Goal: Task Accomplishment & Management: Use online tool/utility

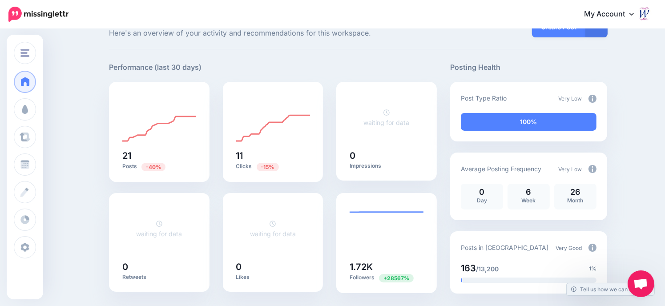
scroll to position [44, 0]
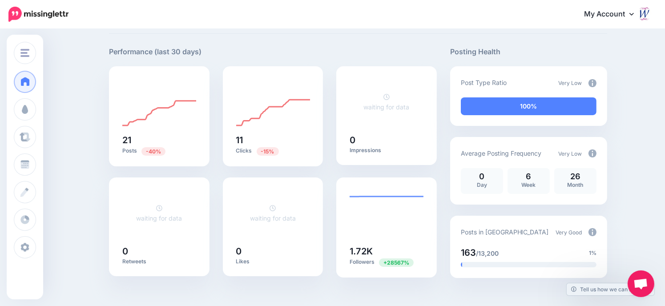
click at [594, 81] on img at bounding box center [592, 83] width 8 height 8
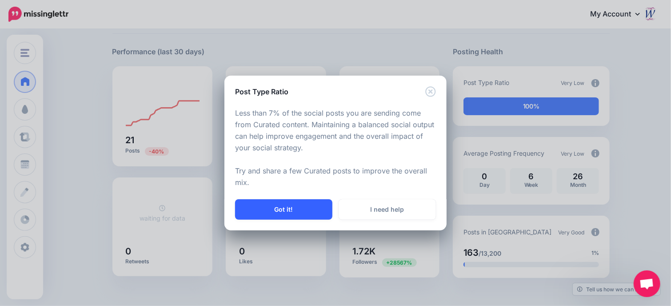
click at [295, 208] on button "Got it!" at bounding box center [283, 209] width 97 height 20
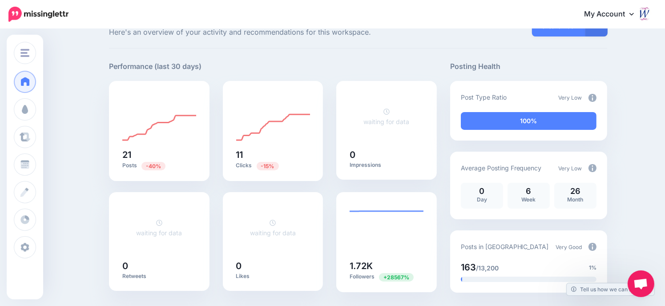
scroll to position [0, 0]
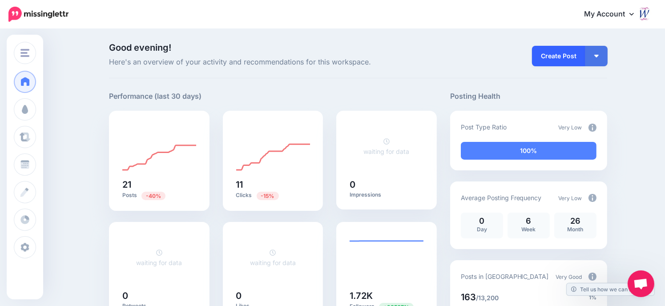
click at [561, 54] on link "Create Post" at bounding box center [558, 56] width 53 height 20
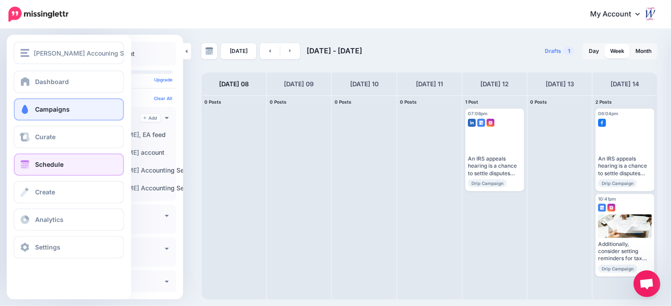
click at [42, 106] on span "Campaigns" at bounding box center [52, 109] width 35 height 8
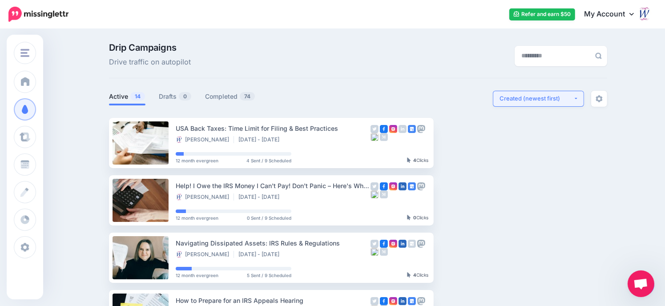
click at [581, 96] on button "Created (newest first)" at bounding box center [538, 99] width 91 height 16
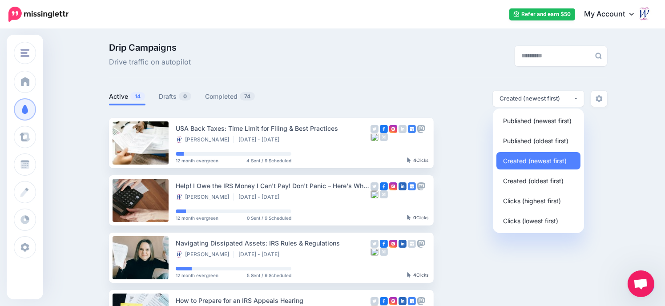
drag, startPoint x: 637, startPoint y: 71, endPoint x: 617, endPoint y: 101, distance: 36.0
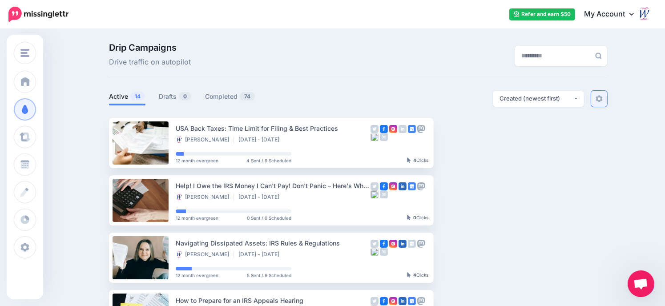
click at [602, 100] on img at bounding box center [598, 98] width 7 height 7
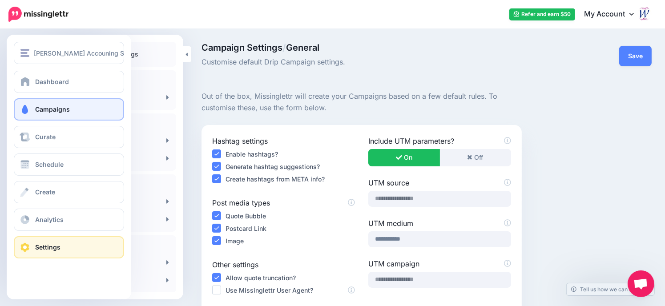
drag, startPoint x: 44, startPoint y: 120, endPoint x: 48, endPoint y: 117, distance: 4.8
click at [44, 120] on link "Campaigns" at bounding box center [69, 109] width 110 height 22
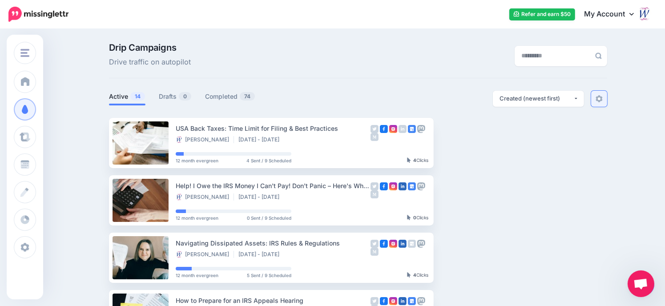
click at [602, 96] on img at bounding box center [598, 98] width 7 height 7
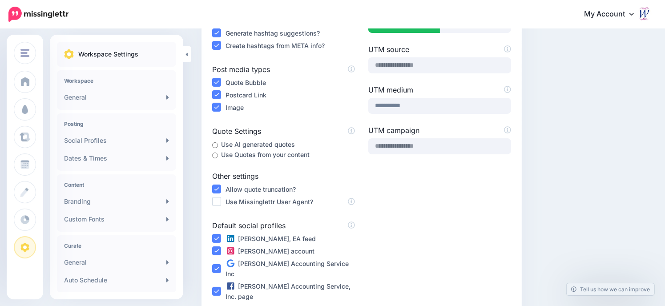
scroll to position [133, 0]
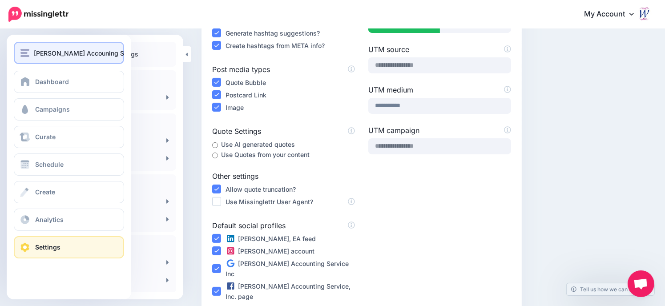
click at [46, 53] on span "[PERSON_NAME] Accouning Service, Inc." at bounding box center [95, 53] width 123 height 10
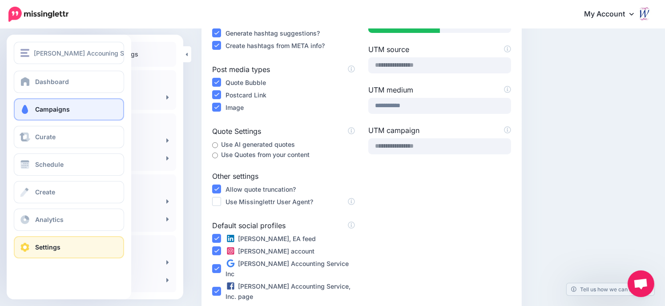
click at [39, 108] on span "Campaigns" at bounding box center [52, 109] width 35 height 8
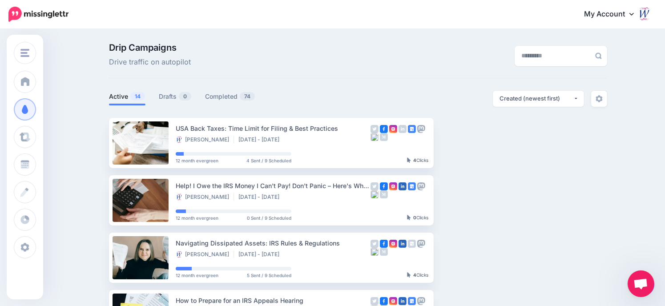
drag, startPoint x: 137, startPoint y: 62, endPoint x: 157, endPoint y: 58, distance: 20.4
click at [139, 62] on span "Drive traffic on autopilot" at bounding box center [150, 62] width 82 height 12
click at [579, 100] on button "Created (newest first)" at bounding box center [538, 99] width 91 height 16
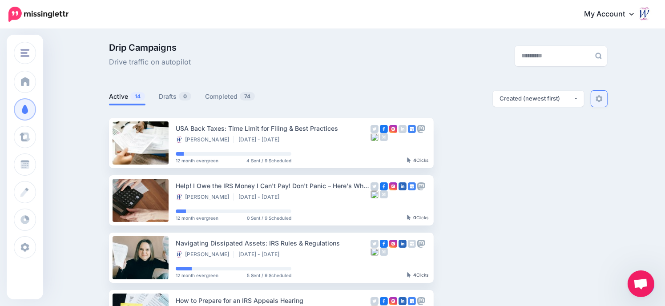
click at [606, 101] on link at bounding box center [599, 99] width 16 height 16
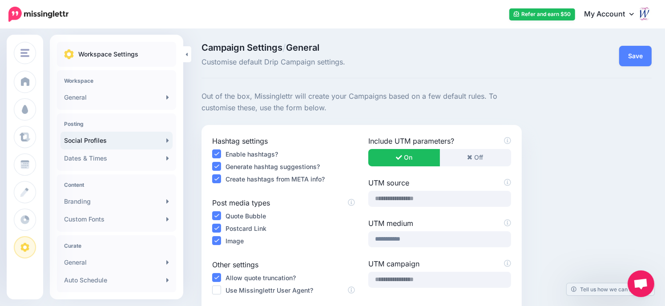
click at [82, 140] on link "Social Profiles" at bounding box center [116, 141] width 112 height 18
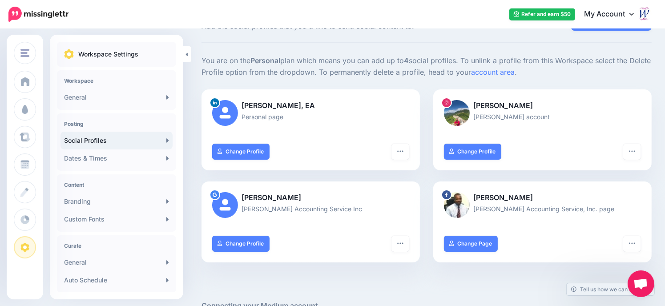
scroll to position [89, 0]
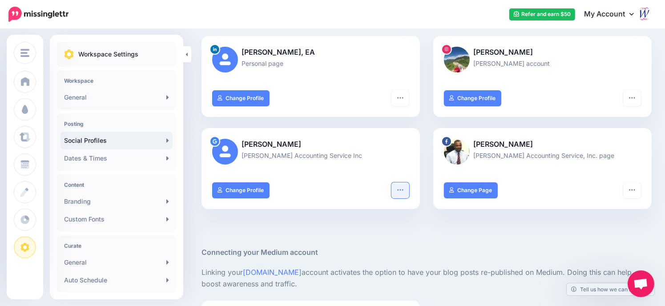
click at [408, 187] on button "button" at bounding box center [400, 190] width 18 height 16
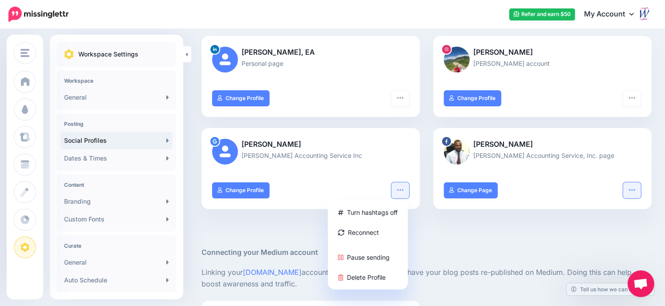
click at [635, 187] on icon "button" at bounding box center [631, 189] width 7 height 7
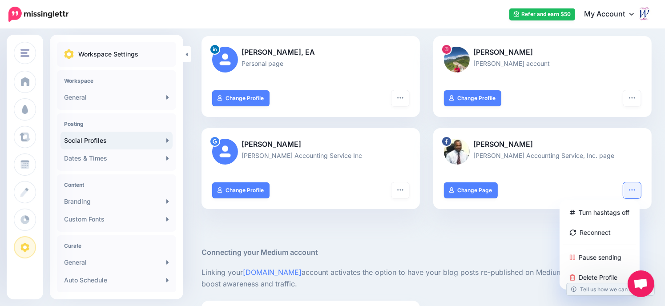
scroll to position [133, 0]
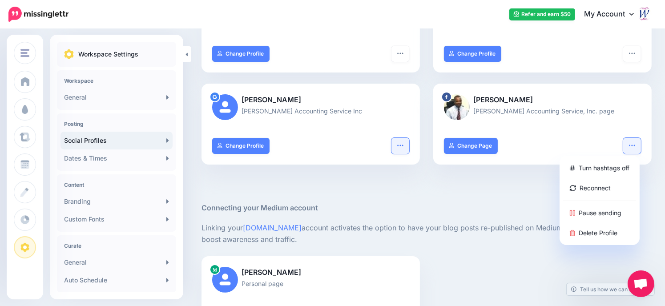
click at [404, 144] on icon "button" at bounding box center [400, 145] width 7 height 7
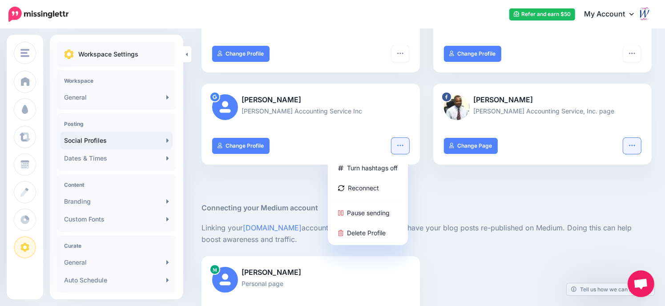
click at [635, 142] on icon "button" at bounding box center [631, 145] width 7 height 7
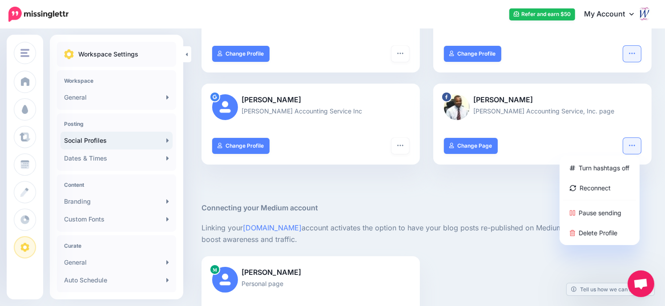
click at [637, 48] on button "button" at bounding box center [632, 54] width 18 height 16
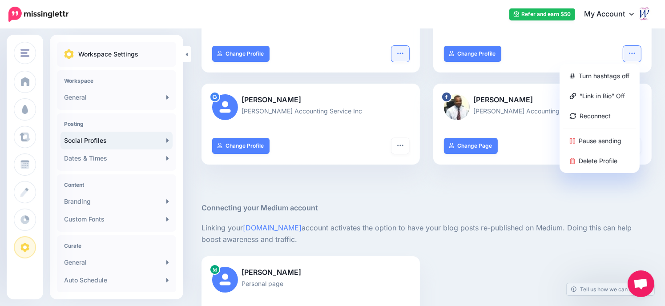
click at [403, 53] on icon "button" at bounding box center [400, 52] width 6 height 1
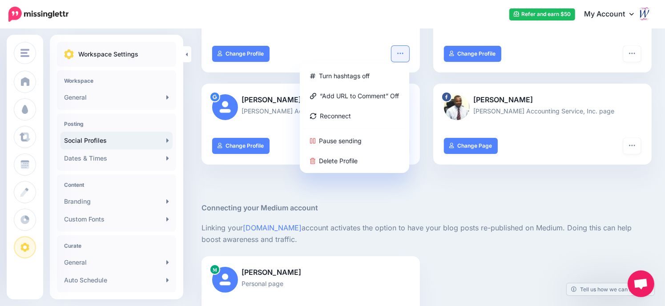
click at [295, 188] on div at bounding box center [426, 189] width 450 height 27
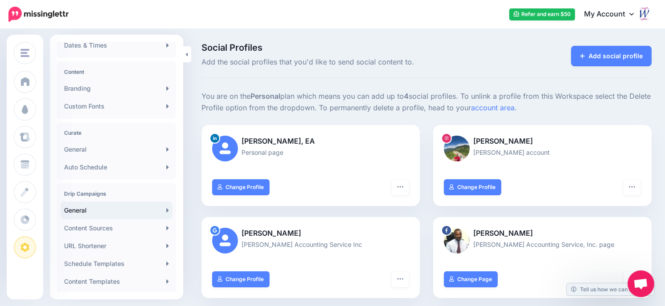
scroll to position [178, 0]
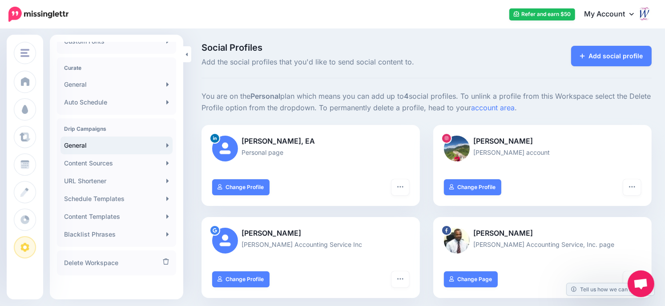
click at [101, 145] on link "General" at bounding box center [116, 145] width 112 height 18
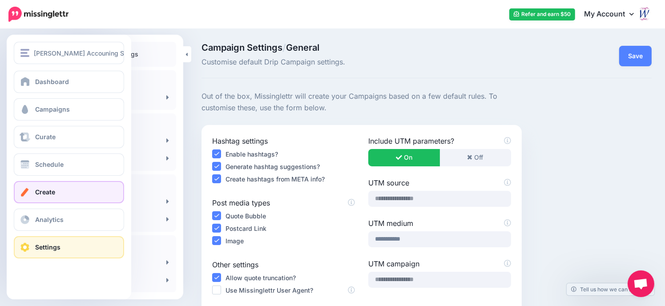
click at [53, 190] on span "Create" at bounding box center [45, 192] width 20 height 8
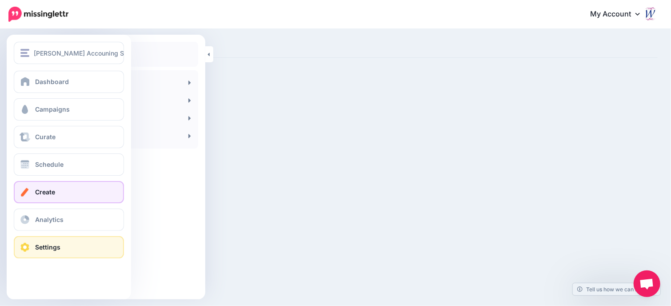
click at [48, 248] on span "Settings" at bounding box center [47, 247] width 25 height 8
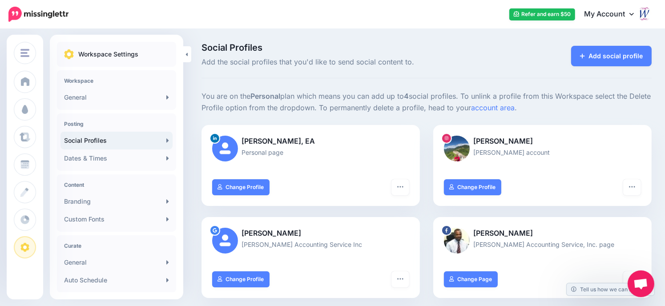
click at [609, 13] on link "My Account" at bounding box center [613, 15] width 76 height 22
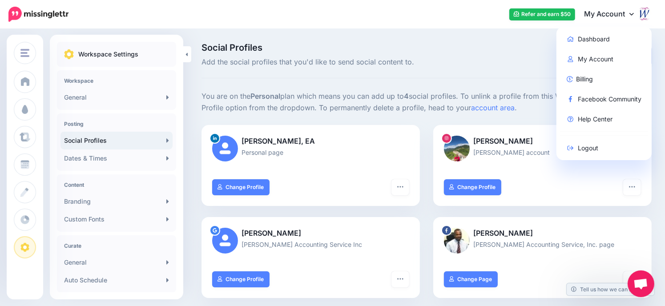
drag, startPoint x: 432, startPoint y: 37, endPoint x: 255, endPoint y: 73, distance: 181.1
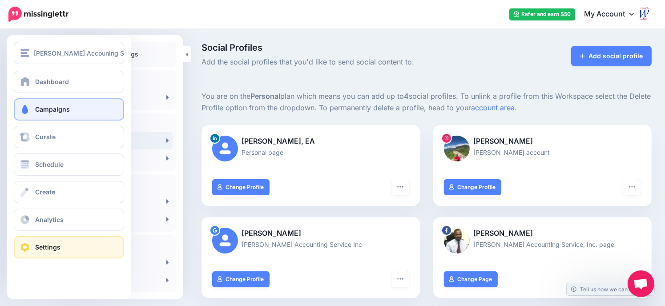
click at [63, 108] on span "Campaigns" at bounding box center [52, 109] width 35 height 8
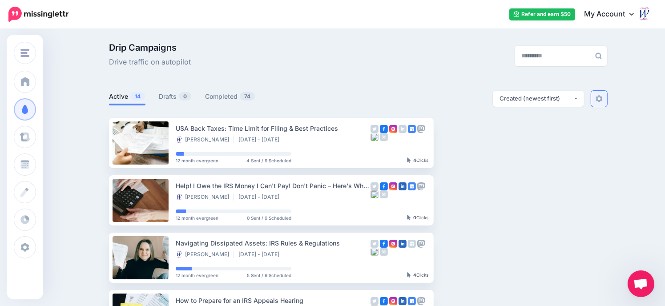
click at [604, 103] on link at bounding box center [599, 99] width 16 height 16
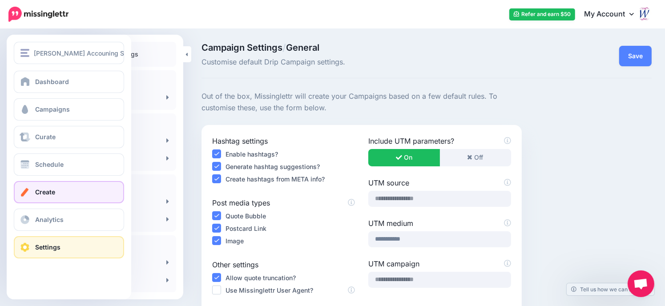
click at [46, 190] on span "Create" at bounding box center [45, 192] width 20 height 8
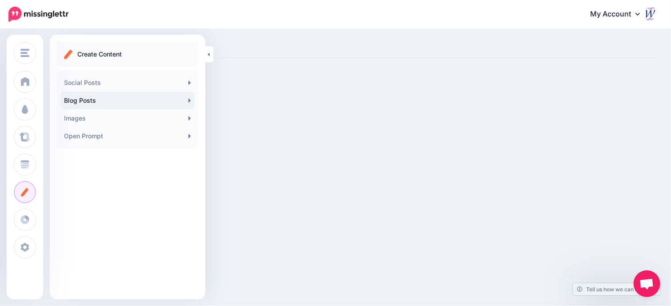
click at [116, 104] on link "Blog Posts" at bounding box center [127, 101] width 134 height 18
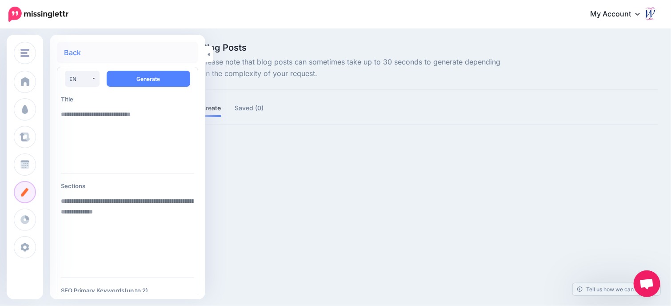
click at [401, 106] on ul "Create Saved (0)" at bounding box center [429, 109] width 457 height 15
click at [210, 54] on link at bounding box center [209, 54] width 8 height 16
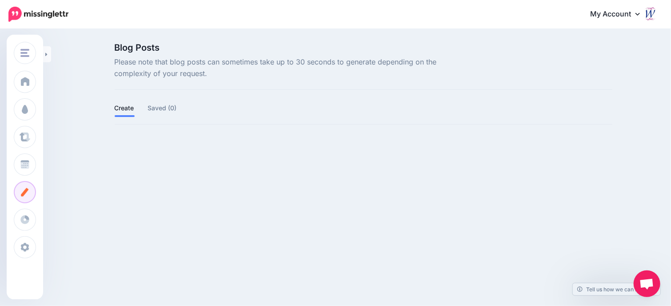
click at [126, 111] on link "Create" at bounding box center [125, 108] width 20 height 11
click at [125, 117] on div "Blog Posts Please note that blog posts can sometimes take up to 30 seconds to g…" at bounding box center [363, 98] width 511 height 111
click at [128, 117] on div "Blog Posts Please note that blog posts can sometimes take up to 30 seconds to g…" at bounding box center [363, 98] width 511 height 111
click at [128, 112] on link "Create" at bounding box center [125, 108] width 20 height 11
click at [130, 111] on link "Create" at bounding box center [125, 108] width 20 height 11
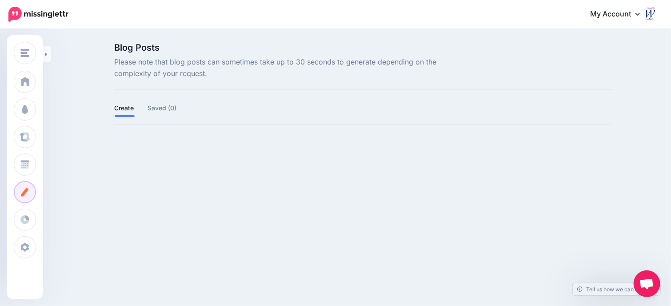
click at [139, 107] on ul "Create Saved (0)" at bounding box center [364, 109] width 498 height 15
click at [160, 106] on link "Saved (0)" at bounding box center [162, 108] width 29 height 11
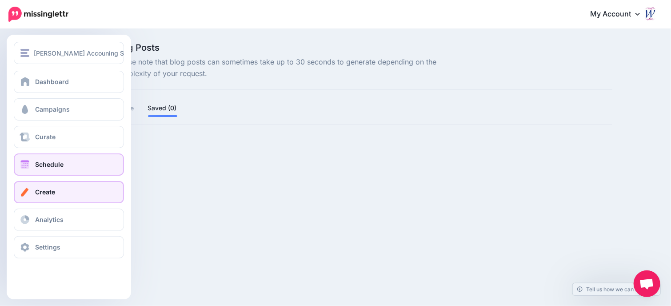
click at [59, 165] on span "Schedule" at bounding box center [49, 164] width 28 height 8
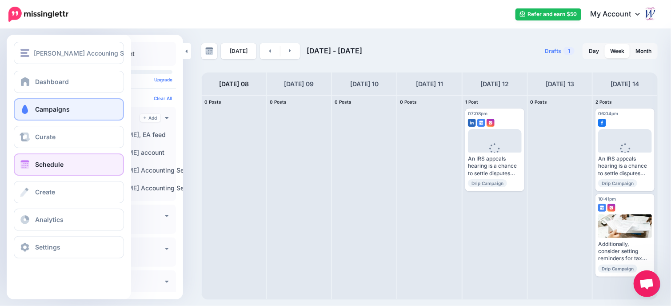
click at [44, 110] on span "Campaigns" at bounding box center [52, 109] width 35 height 8
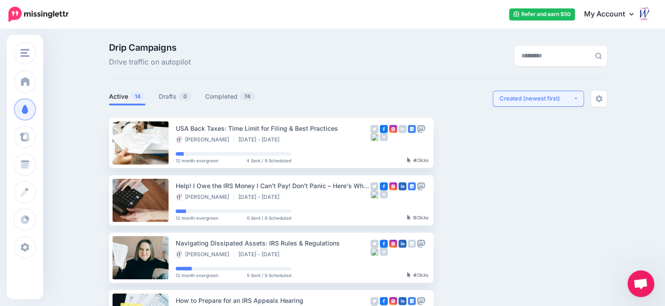
click at [537, 98] on div "Created (newest first)" at bounding box center [536, 98] width 74 height 8
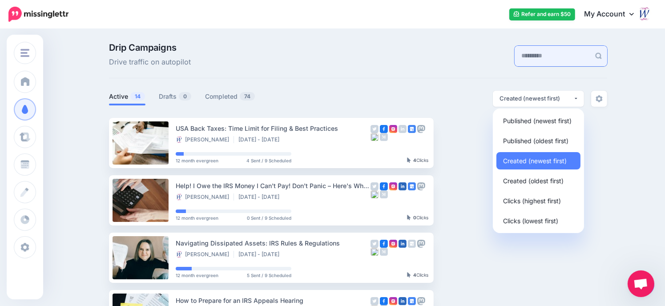
click at [550, 49] on input "text" at bounding box center [552, 56] width 76 height 20
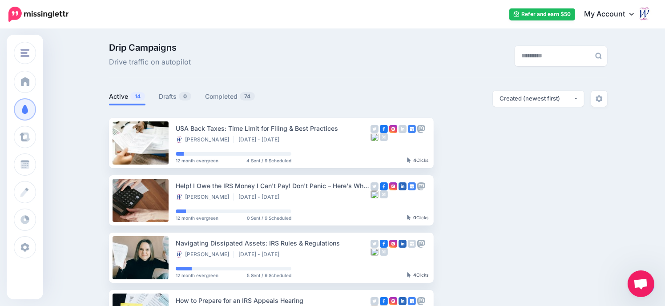
click at [633, 11] on icon at bounding box center [631, 13] width 4 height 7
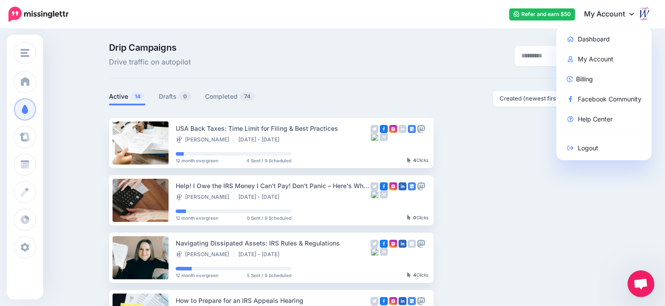
drag, startPoint x: 409, startPoint y: 59, endPoint x: 425, endPoint y: 16, distance: 45.8
click at [409, 59] on div "Drip Campaigns Drive traffic on autopilot" at bounding box center [272, 55] width 341 height 25
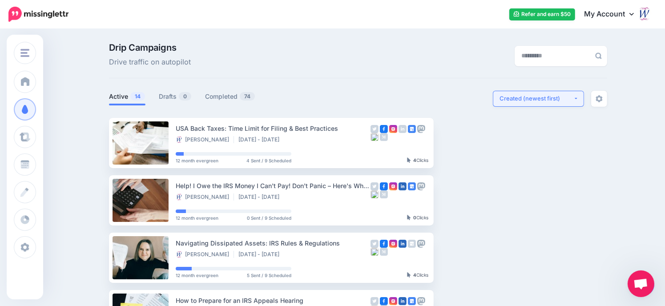
click at [512, 96] on div "Created (newest first)" at bounding box center [536, 98] width 74 height 8
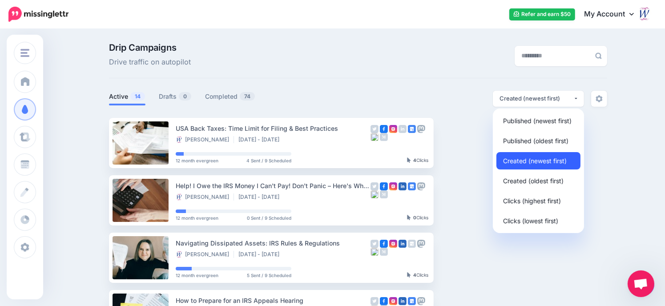
click at [546, 160] on span "Created (newest first)" at bounding box center [535, 160] width 64 height 11
select select "**********"
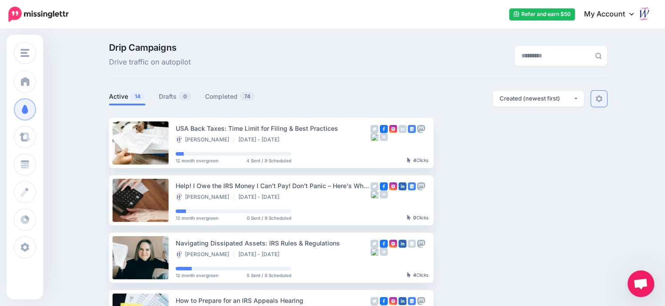
click at [603, 101] on link at bounding box center [599, 99] width 16 height 16
click at [602, 101] on img at bounding box center [598, 98] width 7 height 7
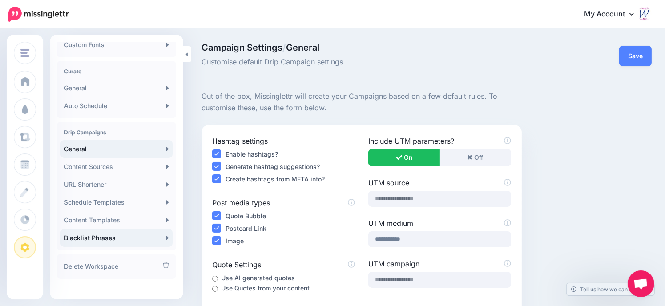
scroll to position [183, 0]
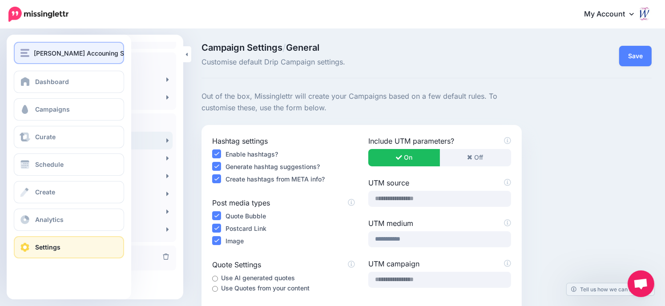
click at [28, 56] on img "button" at bounding box center [24, 53] width 9 height 8
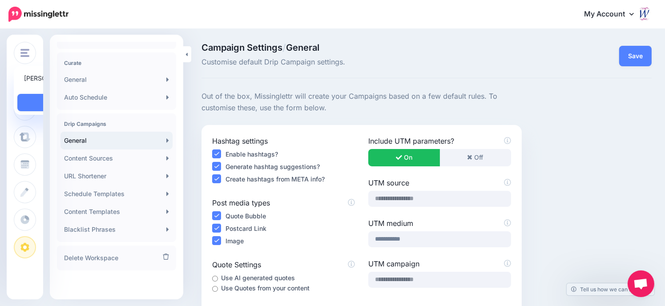
drag, startPoint x: 139, startPoint y: 60, endPoint x: 135, endPoint y: 61, distance: 4.5
click at [139, 60] on h4 "Curate" at bounding box center [116, 63] width 105 height 7
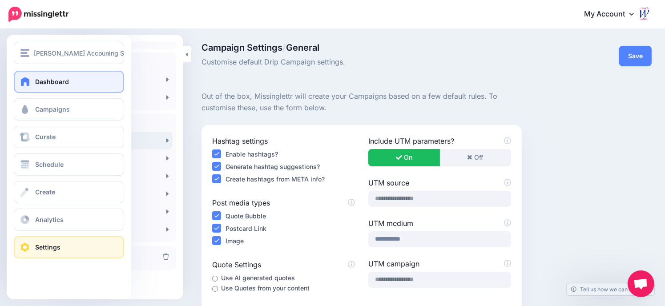
click at [53, 86] on link "Dashboard" at bounding box center [69, 82] width 110 height 22
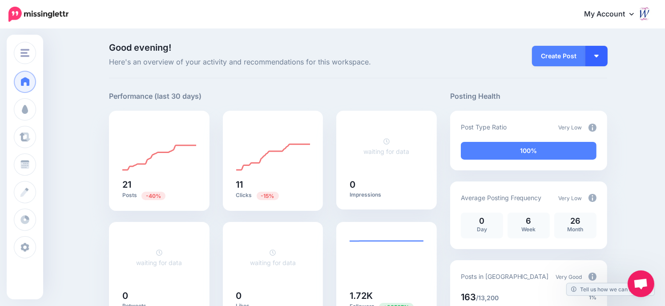
click at [605, 53] on button "button" at bounding box center [596, 56] width 22 height 20
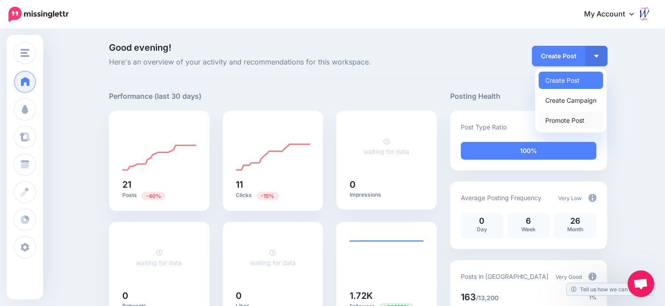
click at [571, 122] on link "Promote Post" at bounding box center [570, 120] width 64 height 17
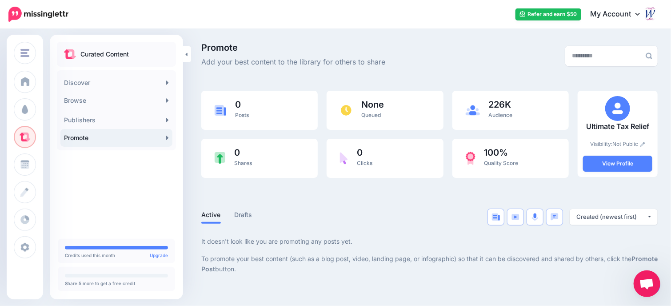
click at [88, 140] on link "Promote" at bounding box center [116, 138] width 112 height 18
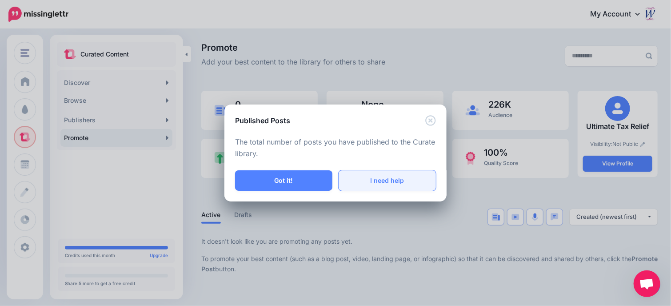
click at [385, 181] on link "I need help" at bounding box center [387, 180] width 97 height 20
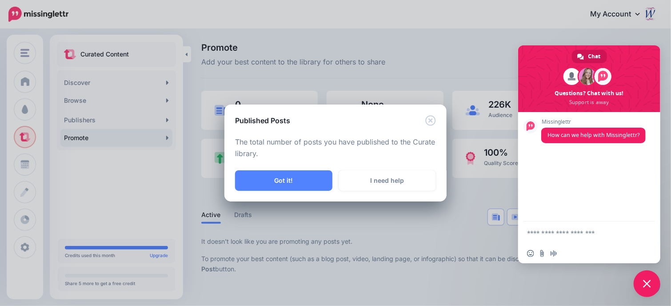
drag, startPoint x: 466, startPoint y: 79, endPoint x: 469, endPoint y: 68, distance: 11.2
click at [469, 73] on div "Published Posts The total number of posts you have published to the Curate libr…" at bounding box center [335, 153] width 671 height 306
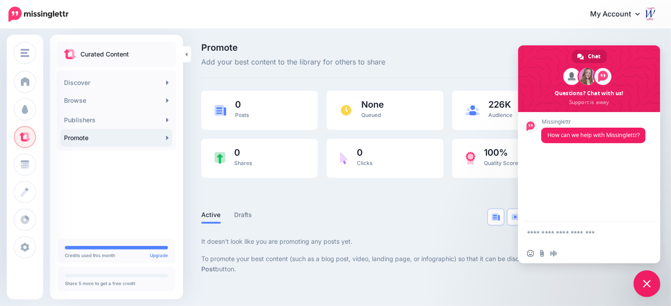
drag, startPoint x: 461, startPoint y: 64, endPoint x: 544, endPoint y: 50, distance: 84.3
click at [472, 58] on div "Promote Add your best content to the library for others to share" at bounding box center [351, 55] width 313 height 25
click at [644, 280] on span "Close chat" at bounding box center [647, 283] width 27 height 27
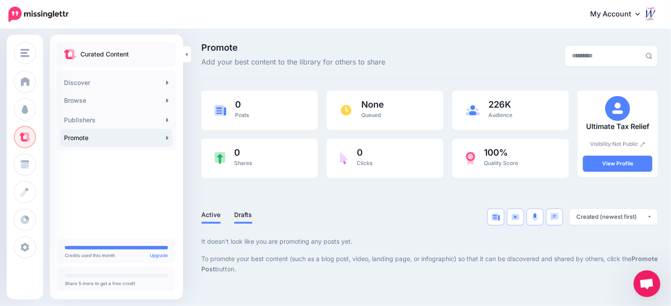
click at [245, 215] on link "Drafts" at bounding box center [243, 214] width 18 height 11
click at [621, 163] on link "View Profile" at bounding box center [617, 164] width 69 height 16
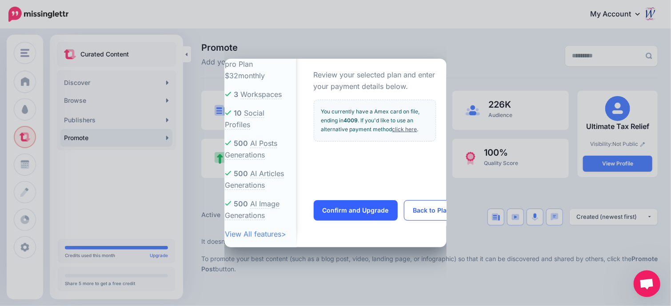
click at [346, 261] on div "pro Plan $32 monthly 3 Workspaces 10 Social Profiles 500 500 500 >" at bounding box center [335, 153] width 671 height 306
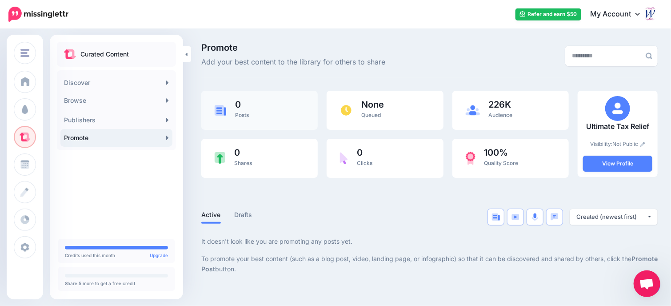
click at [234, 115] on div "0 Posts" at bounding box center [259, 110] width 116 height 39
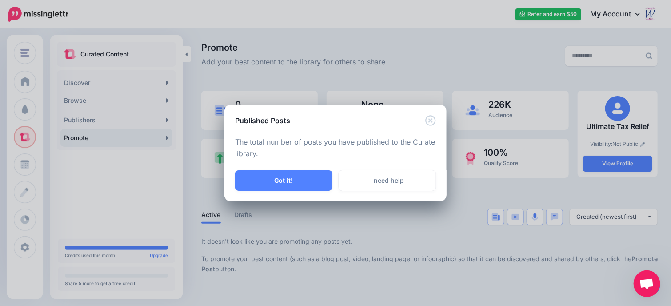
click at [428, 113] on div "Published Posts" at bounding box center [335, 114] width 222 height 21
click at [427, 119] on icon "Close" at bounding box center [430, 120] width 11 height 11
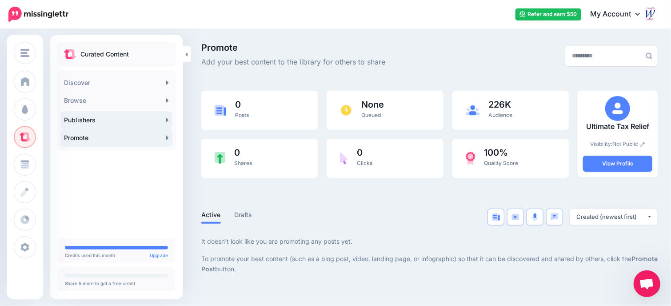
click at [87, 120] on link "Publishers" at bounding box center [116, 120] width 112 height 18
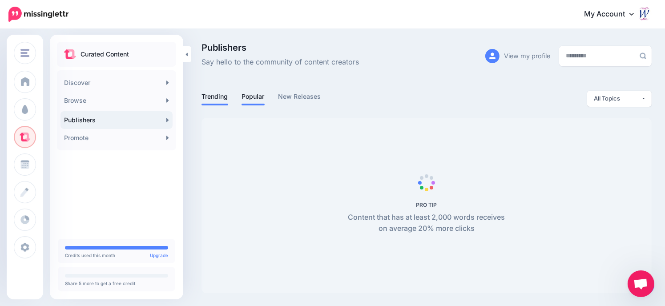
click at [259, 97] on link "Popular" at bounding box center [252, 96] width 23 height 11
click at [302, 97] on link "New Releases" at bounding box center [299, 96] width 43 height 11
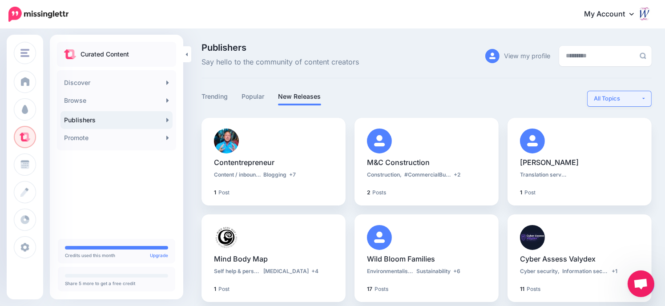
click at [649, 95] on button "All Topics" at bounding box center [619, 99] width 64 height 16
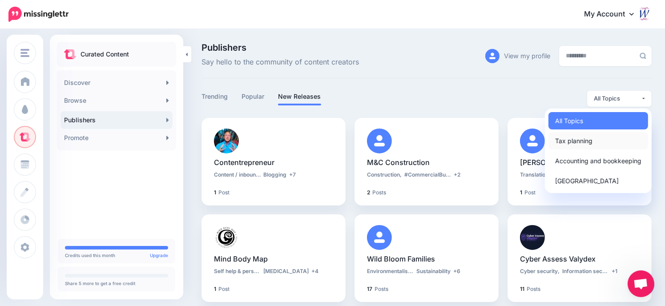
click at [590, 137] on span "Tax planning" at bounding box center [573, 140] width 37 height 11
select select "**********"
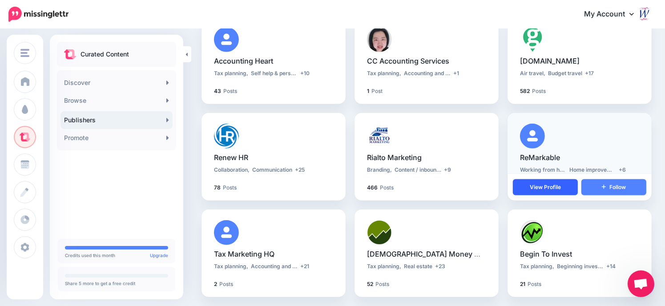
scroll to position [630, 0]
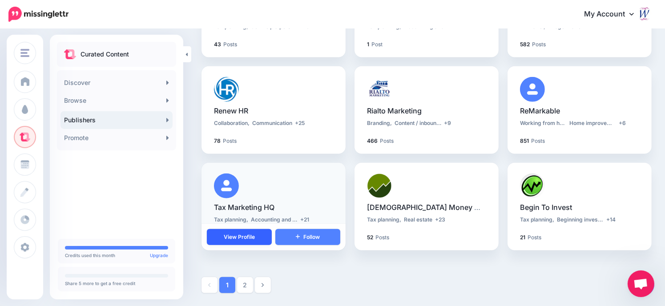
click at [243, 236] on link "View Profile" at bounding box center [239, 237] width 65 height 16
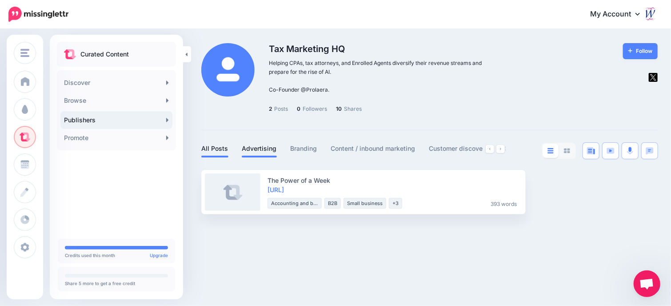
click at [269, 146] on link "Advertising" at bounding box center [259, 148] width 35 height 11
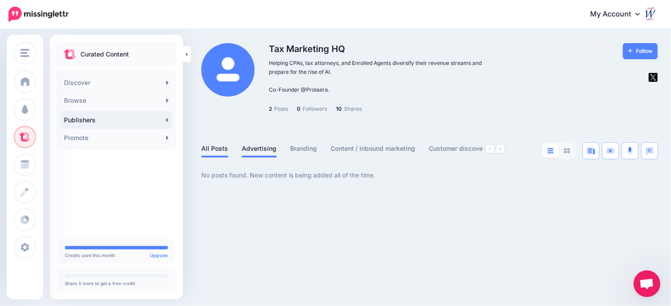
click at [217, 145] on link "All Posts" at bounding box center [214, 148] width 27 height 11
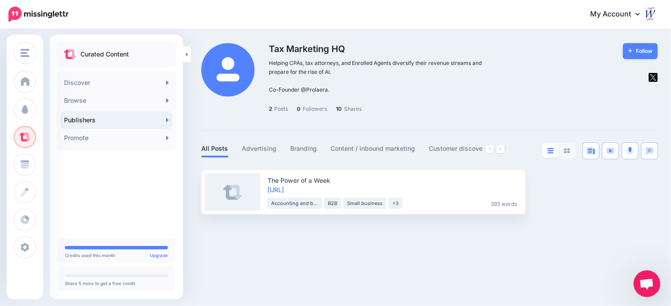
click at [277, 105] on p "2 Posts" at bounding box center [278, 108] width 19 height 9
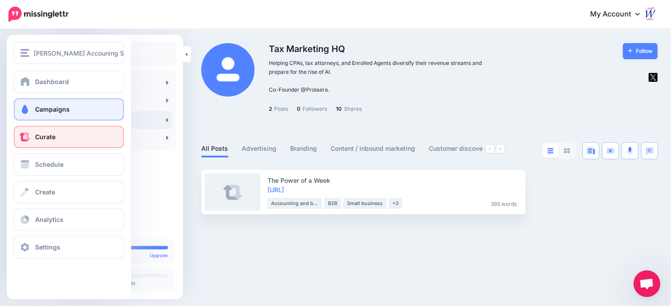
click at [48, 108] on span "Campaigns" at bounding box center [52, 109] width 35 height 8
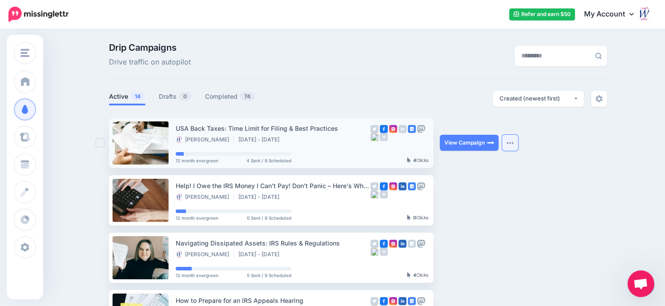
click at [513, 144] on img "button" at bounding box center [509, 142] width 7 height 3
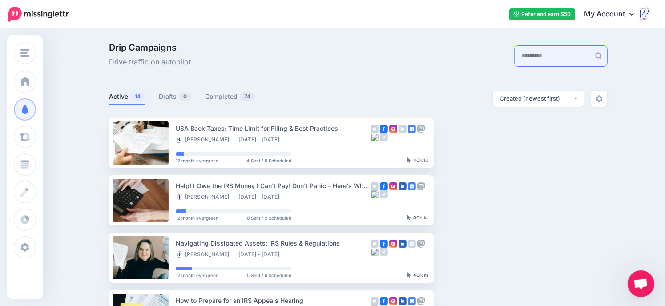
click at [557, 60] on input "text" at bounding box center [552, 56] width 76 height 20
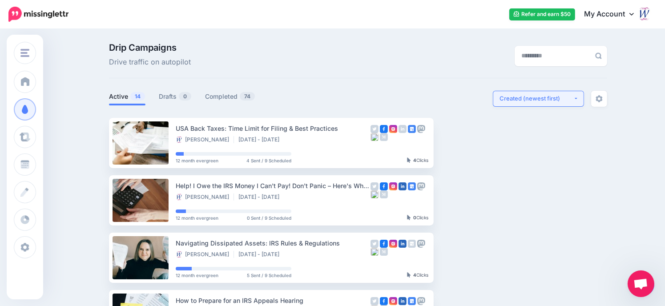
click at [579, 98] on button "Created (newest first)" at bounding box center [538, 99] width 91 height 16
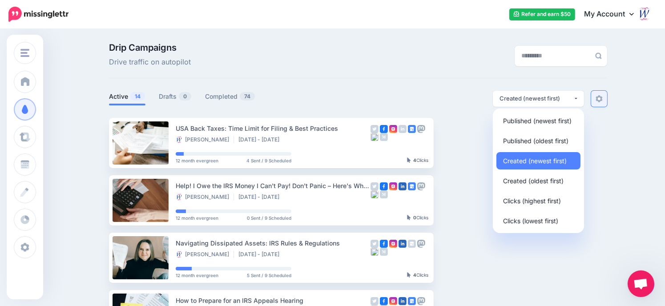
click at [606, 99] on link at bounding box center [599, 99] width 16 height 16
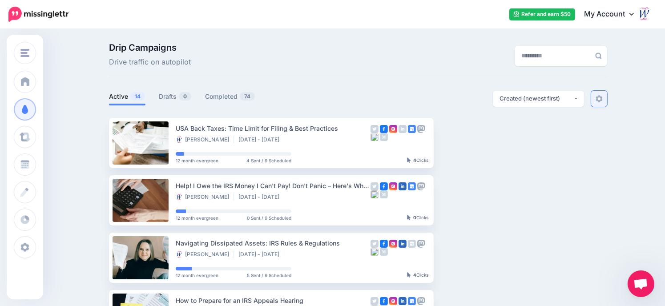
click at [602, 97] on img at bounding box center [598, 98] width 7 height 7
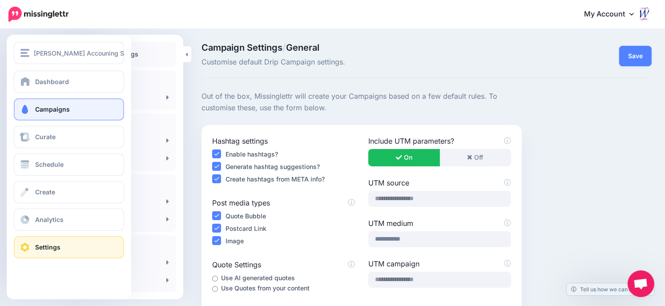
click at [37, 112] on span "Campaigns" at bounding box center [52, 109] width 35 height 8
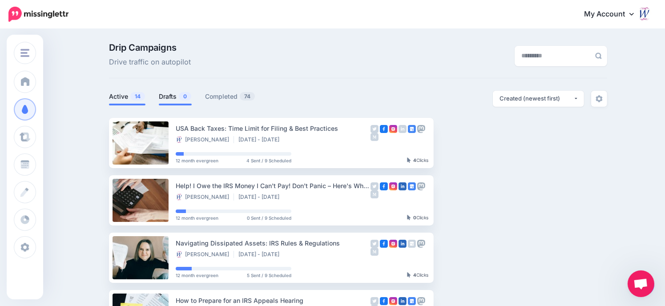
click at [168, 95] on link "Drafts 0" at bounding box center [175, 96] width 33 height 11
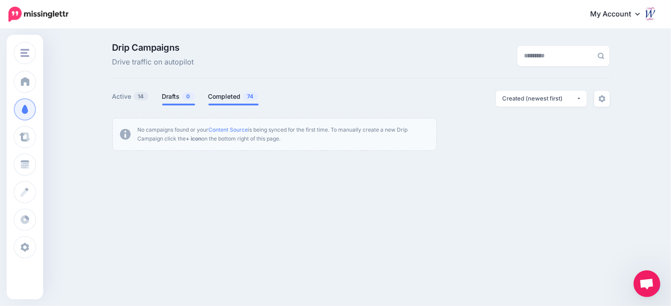
click at [231, 95] on link "Completed 74" at bounding box center [233, 96] width 50 height 11
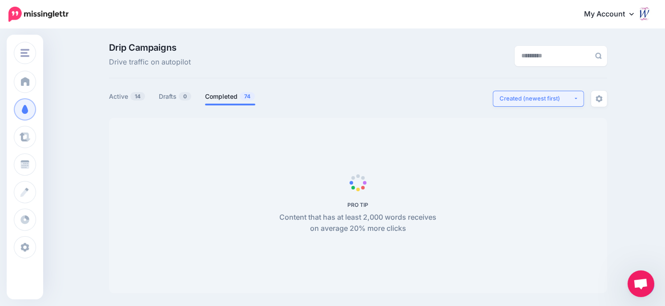
click at [581, 99] on button "Created (newest first)" at bounding box center [538, 99] width 91 height 16
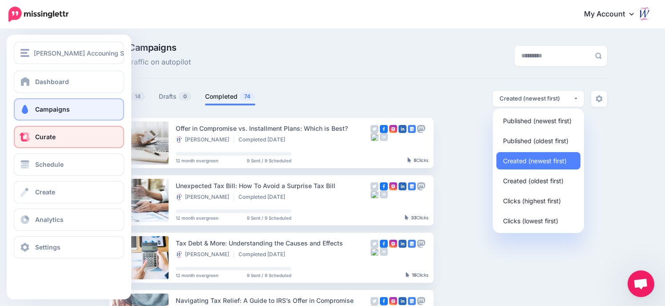
click at [56, 142] on link "Curate" at bounding box center [69, 137] width 110 height 22
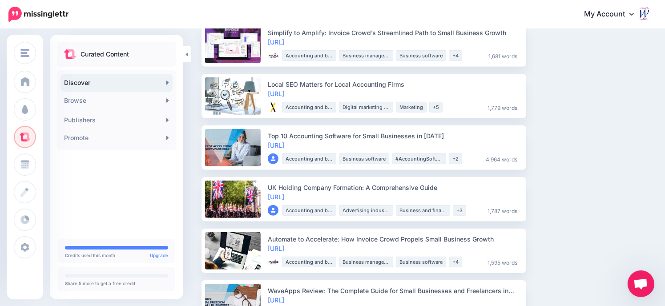
scroll to position [489, 0]
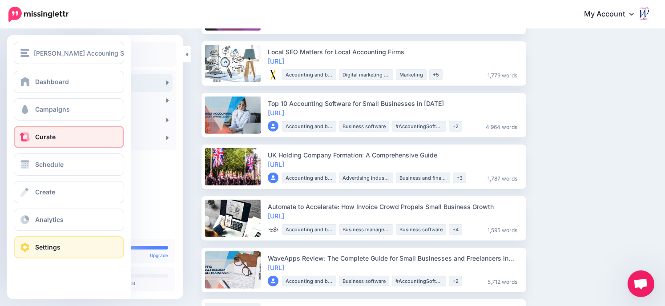
click at [30, 251] on span at bounding box center [25, 247] width 12 height 9
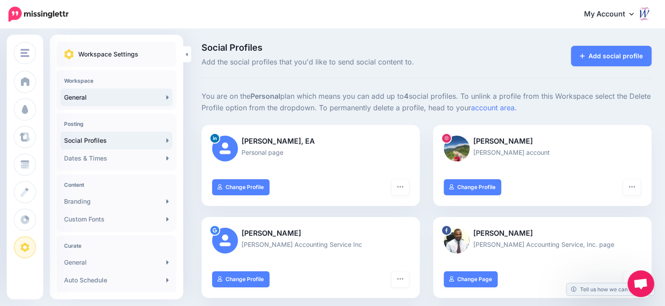
click at [135, 92] on link "General" at bounding box center [116, 97] width 112 height 18
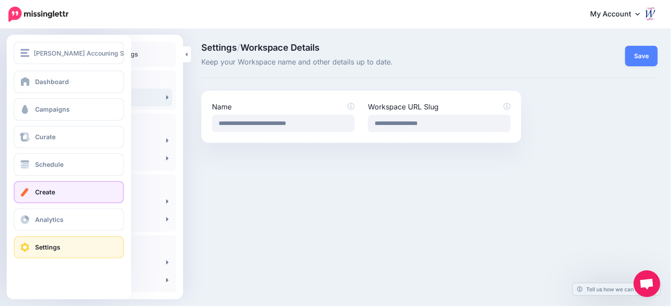
click at [47, 188] on span "Create" at bounding box center [45, 192] width 20 height 8
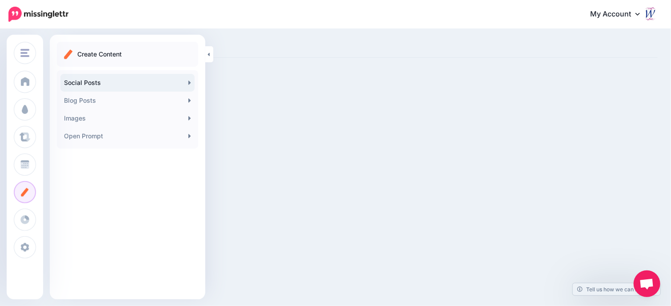
click at [170, 83] on link "Social Posts" at bounding box center [127, 83] width 134 height 18
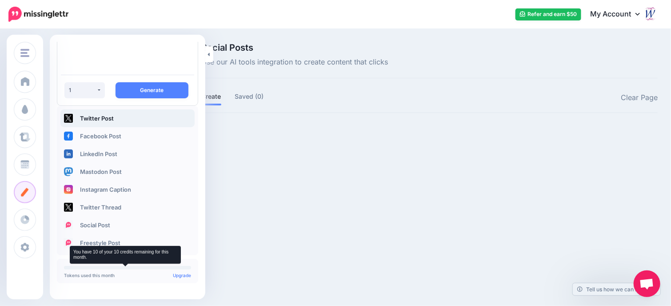
scroll to position [76, 0]
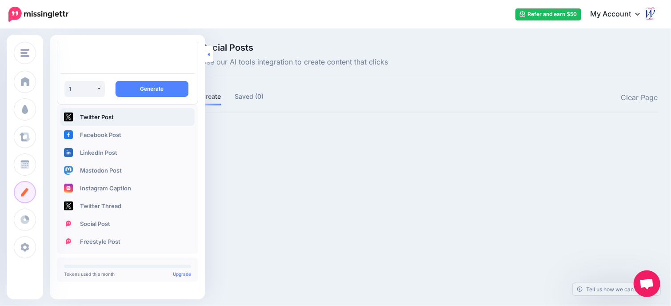
drag, startPoint x: 313, startPoint y: 25, endPoint x: 208, endPoint y: 49, distance: 107.5
click at [311, 26] on nav "Refer and earn $50 My Account Dashboard My Account Logout" at bounding box center [336, 14] width 658 height 28
click at [159, 92] on button "Generate" at bounding box center [152, 89] width 73 height 16
click at [151, 86] on button "Generate" at bounding box center [152, 89] width 73 height 16
click at [87, 134] on link "Facebook Post" at bounding box center [127, 135] width 134 height 18
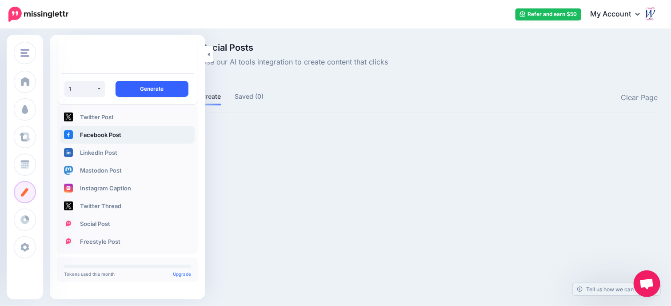
click at [165, 87] on button "Generate" at bounding box center [152, 89] width 73 height 16
click at [210, 53] on link at bounding box center [209, 54] width 8 height 16
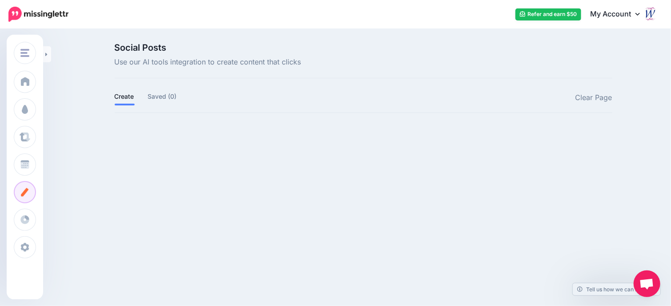
click at [123, 101] on link "Create" at bounding box center [125, 96] width 20 height 11
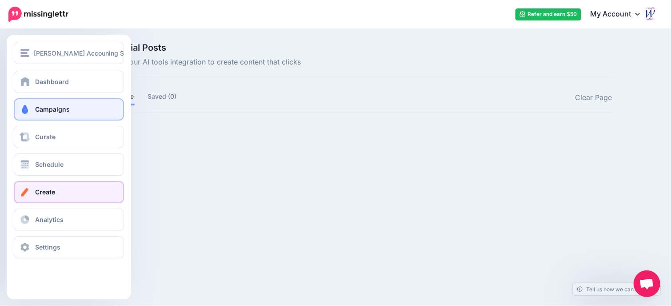
click at [36, 108] on span "Campaigns" at bounding box center [52, 109] width 35 height 8
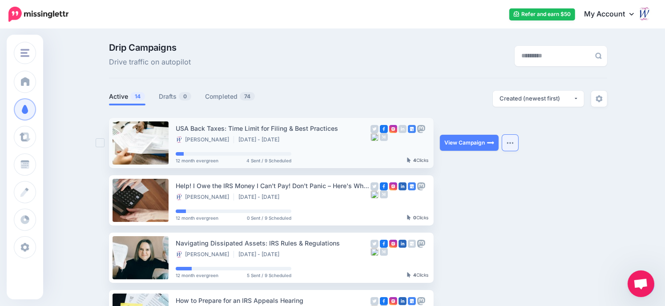
click at [513, 142] on img "button" at bounding box center [509, 142] width 7 height 3
click at [602, 98] on img at bounding box center [598, 98] width 7 height 7
click at [649, 14] on img at bounding box center [644, 14] width 14 height 14
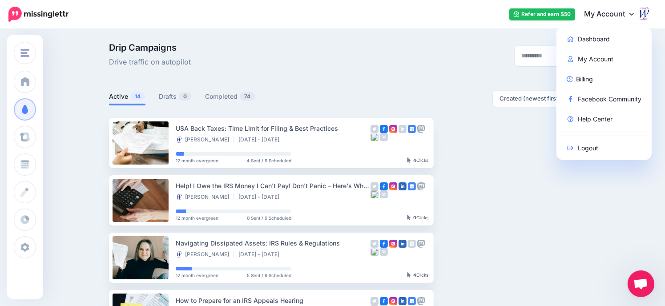
click at [621, 12] on link "My Account" at bounding box center [613, 15] width 76 height 22
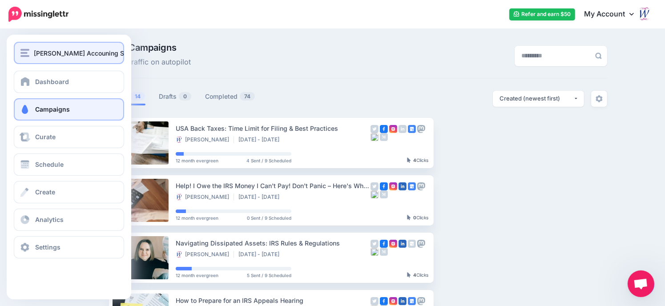
click at [35, 51] on span "[PERSON_NAME] Accouning Service, Inc." at bounding box center [95, 53] width 123 height 10
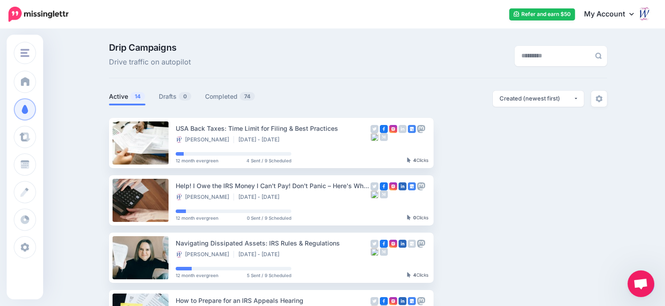
drag, startPoint x: 317, startPoint y: 60, endPoint x: 158, endPoint y: 61, distance: 158.3
click at [270, 63] on div "Drip Campaigns Drive traffic on autopilot" at bounding box center [272, 55] width 341 height 25
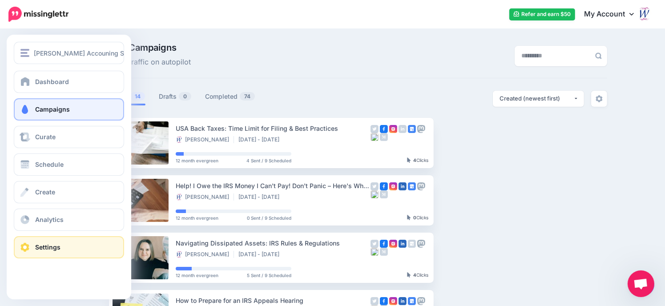
click at [49, 250] on span "Settings" at bounding box center [47, 247] width 25 height 8
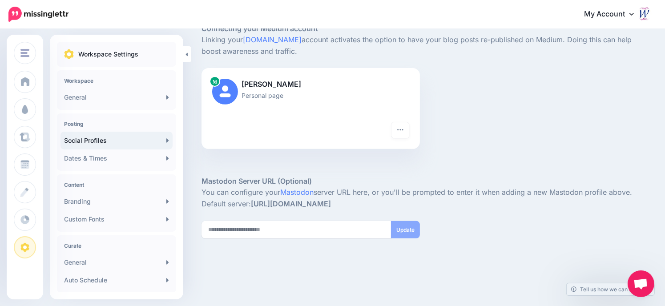
scroll to position [325, 0]
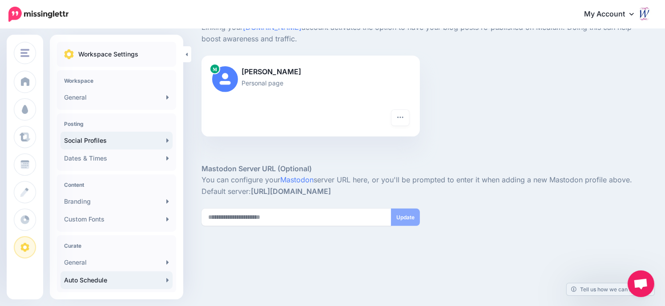
click at [84, 278] on link "Auto Schedule" at bounding box center [116, 280] width 112 height 18
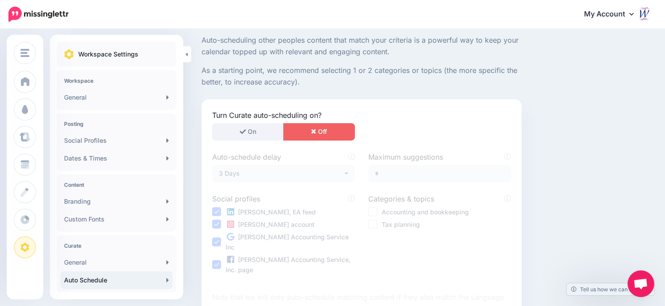
scroll to position [46, 0]
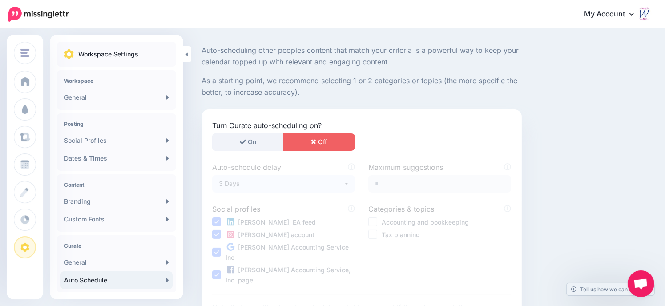
click at [294, 182] on div "3 Days" at bounding box center [281, 183] width 124 height 11
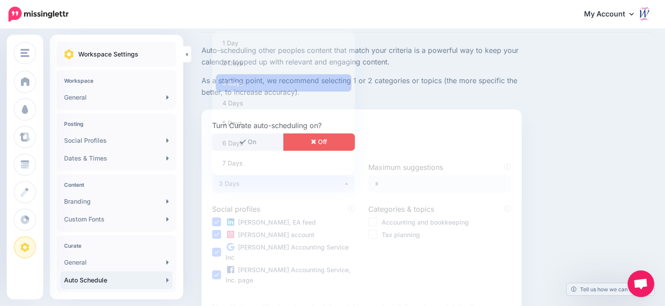
click at [445, 58] on p "Auto-scheduling other peoples content that match your criteria is a powerful wa…" at bounding box center [361, 56] width 320 height 23
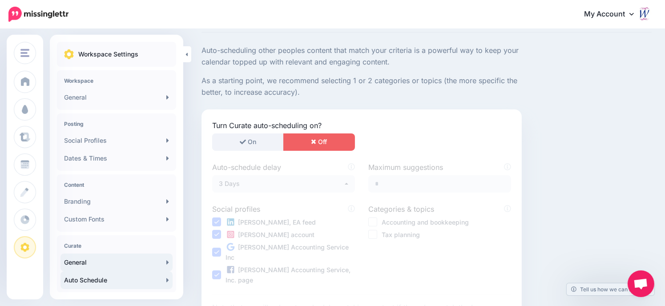
click at [86, 266] on link "General" at bounding box center [116, 262] width 112 height 18
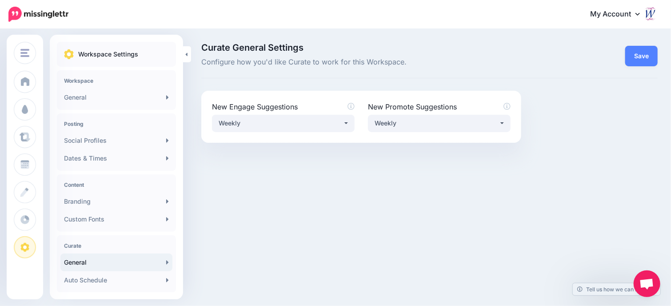
click at [76, 244] on h4 "Curate" at bounding box center [116, 245] width 105 height 7
click at [83, 216] on link "Custom Fonts" at bounding box center [116, 219] width 112 height 18
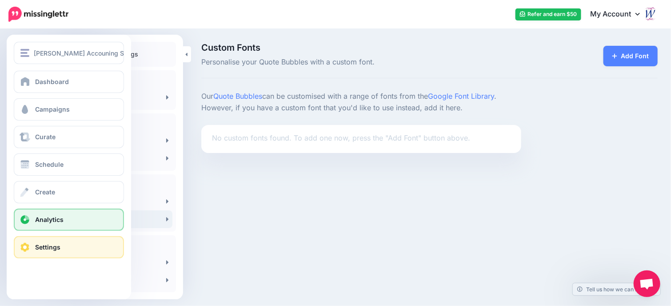
click at [50, 218] on span "Analytics" at bounding box center [49, 220] width 28 height 8
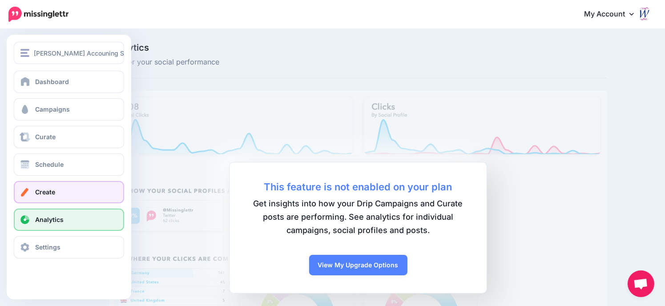
click at [45, 186] on link "Create" at bounding box center [69, 192] width 110 height 22
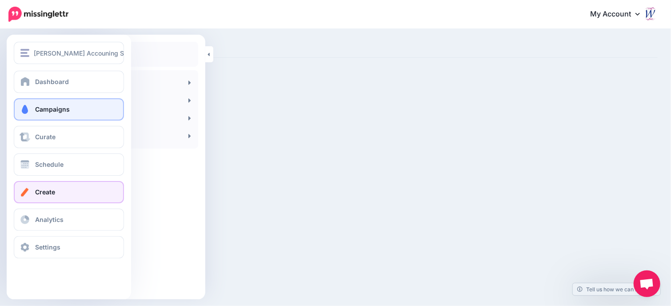
click at [44, 108] on span "Campaigns" at bounding box center [52, 109] width 35 height 8
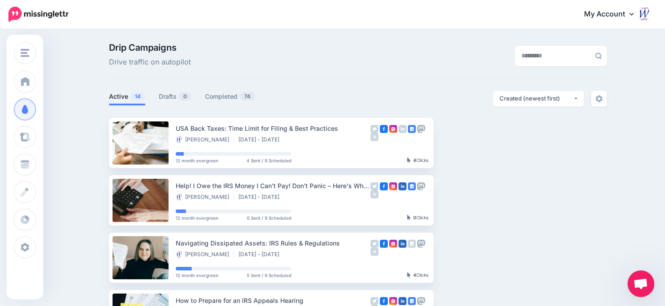
click at [153, 56] on p "Drip Campaigns Drive traffic on autopilot" at bounding box center [150, 55] width 82 height 25
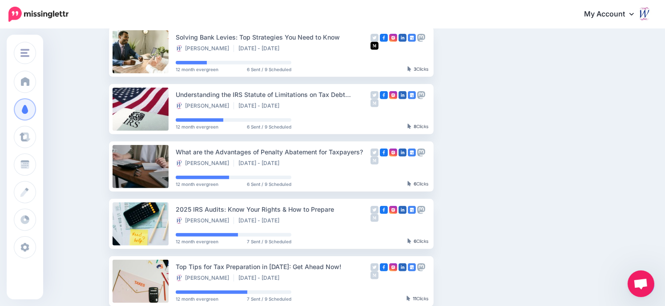
scroll to position [510, 0]
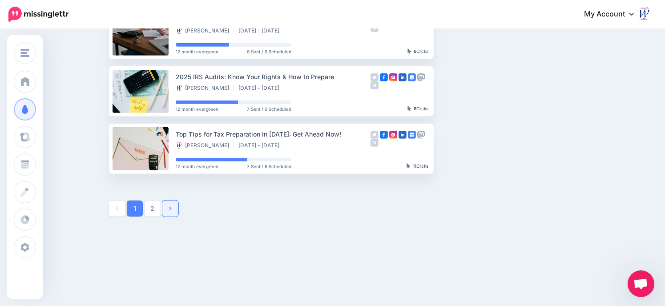
click at [171, 208] on icon at bounding box center [170, 208] width 2 height 6
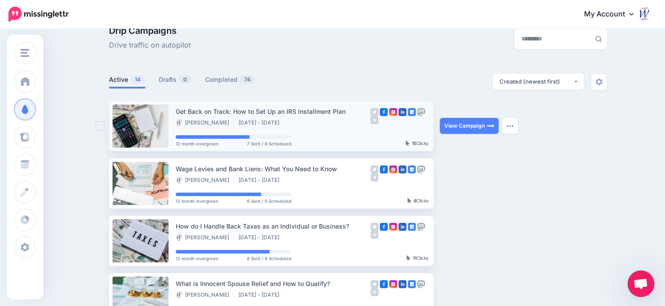
scroll to position [0, 0]
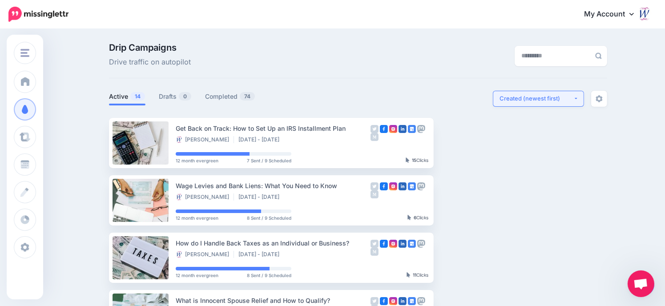
click at [560, 100] on div "Created (newest first)" at bounding box center [536, 98] width 74 height 8
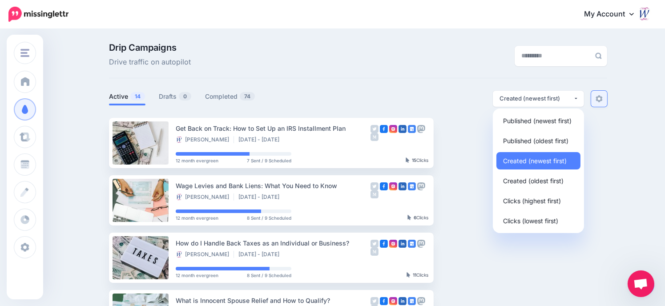
click at [602, 97] on img at bounding box center [598, 98] width 7 height 7
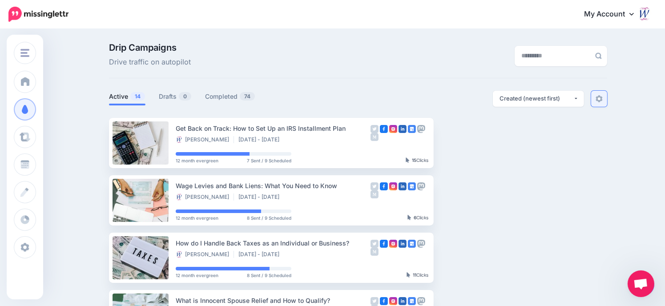
click at [602, 97] on img at bounding box center [598, 98] width 7 height 7
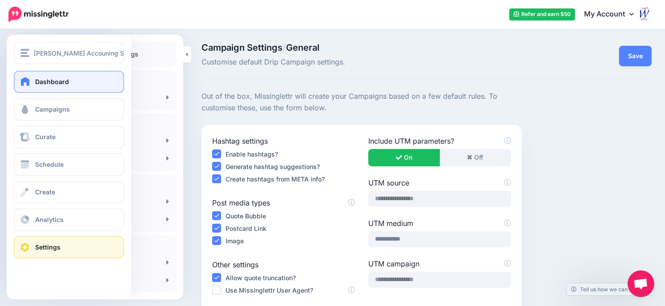
click at [64, 80] on span "Dashboard" at bounding box center [52, 82] width 34 height 8
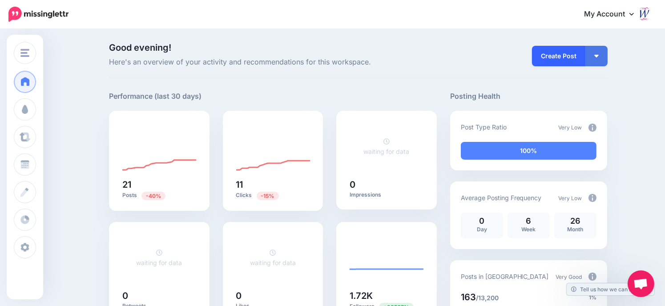
click at [558, 56] on link "Create Post" at bounding box center [558, 56] width 53 height 20
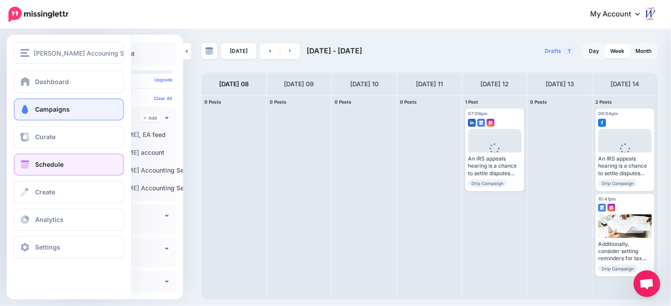
click at [46, 107] on span "Campaigns" at bounding box center [52, 109] width 35 height 8
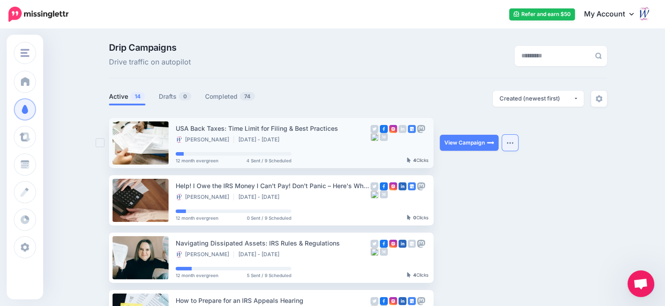
click at [513, 142] on img "button" at bounding box center [509, 142] width 7 height 3
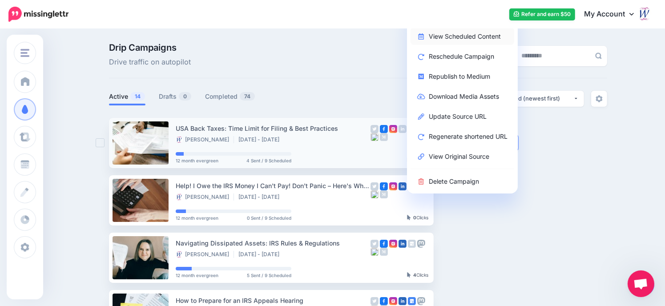
click at [476, 36] on link "View Scheduled Content" at bounding box center [462, 36] width 104 height 17
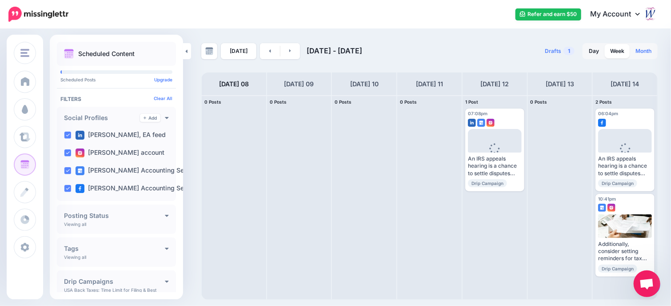
click at [643, 49] on link "Month" at bounding box center [643, 51] width 27 height 14
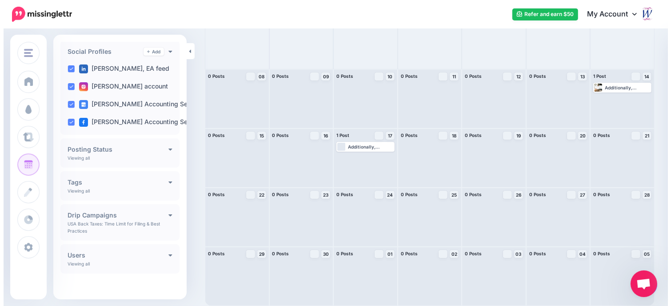
scroll to position [69, 0]
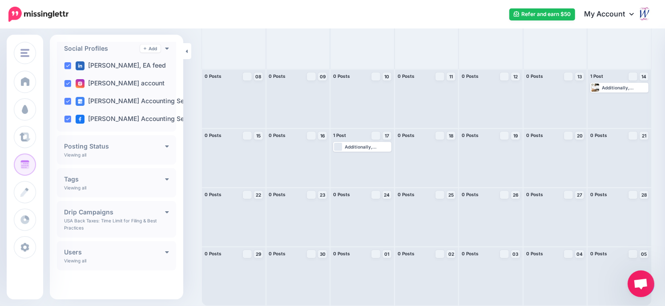
click at [113, 213] on h4 "Drip Campaigns" at bounding box center [114, 212] width 101 height 6
click at [148, 212] on link "Create" at bounding box center [147, 212] width 27 height 8
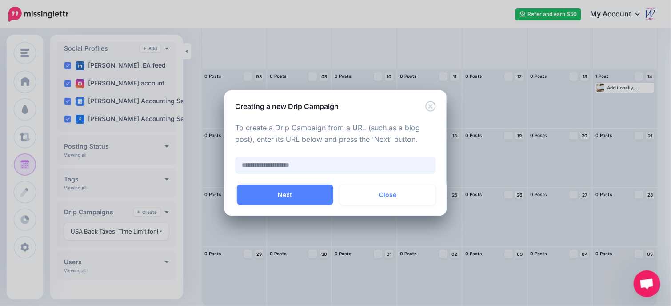
click at [248, 165] on input "text" at bounding box center [335, 164] width 201 height 17
paste input "**********"
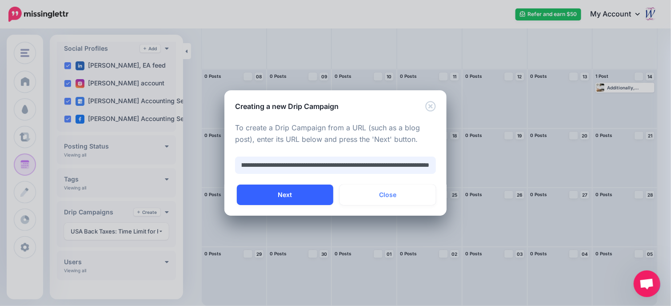
type input "**********"
click at [303, 195] on button "Next" at bounding box center [285, 194] width 96 height 20
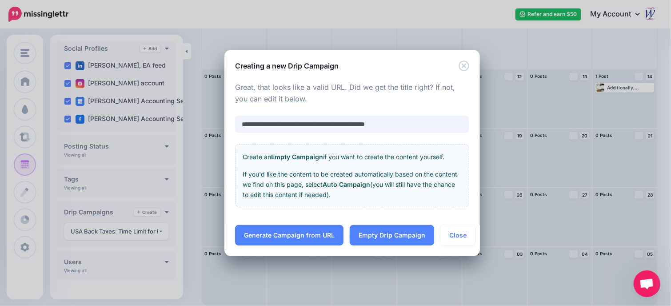
click at [258, 124] on input "**********" at bounding box center [352, 124] width 234 height 17
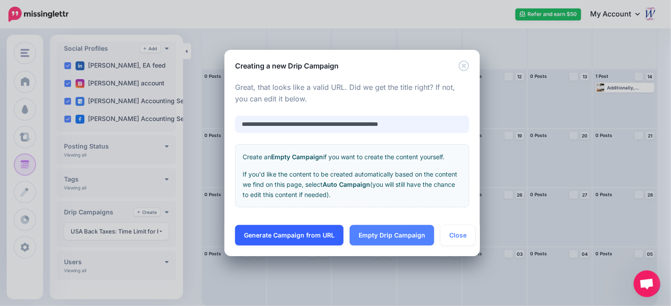
type input "**********"
click at [312, 236] on link "Generate Campaign from URL" at bounding box center [289, 235] width 108 height 20
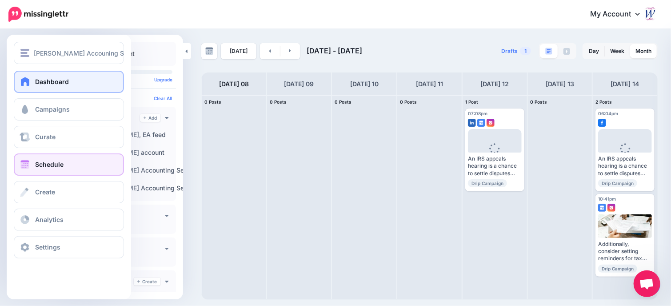
click at [44, 84] on span "Dashboard" at bounding box center [52, 82] width 34 height 8
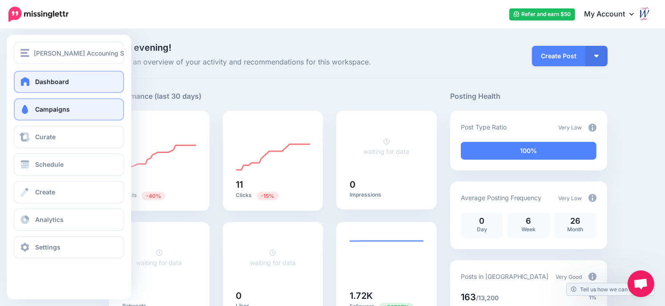
click at [48, 112] on span "Campaigns" at bounding box center [52, 109] width 35 height 8
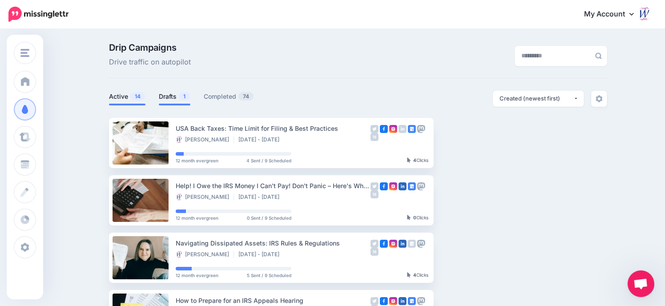
click at [176, 98] on link "Drafts 1" at bounding box center [175, 96] width 32 height 11
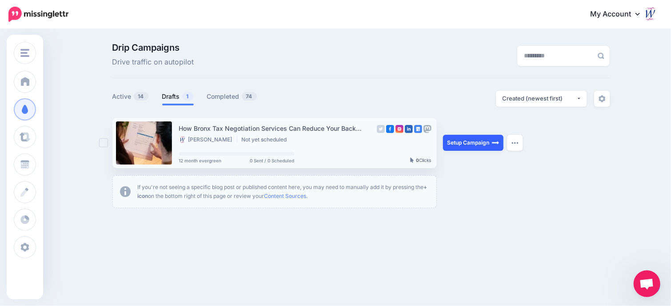
click at [469, 142] on link "Setup Campaign" at bounding box center [473, 143] width 60 height 16
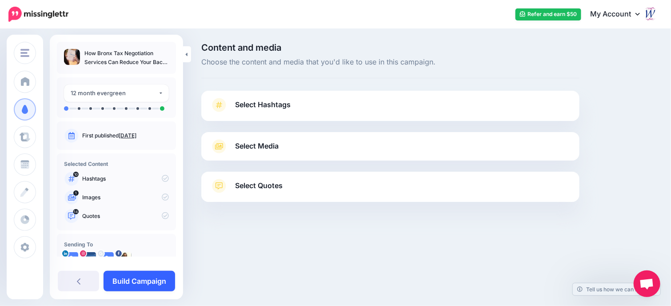
click at [141, 283] on link "Build Campaign" at bounding box center [140, 281] width 72 height 20
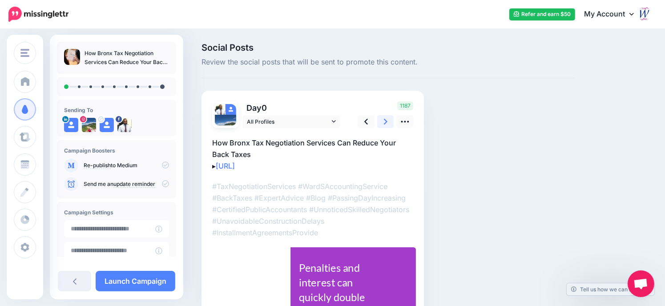
click at [389, 120] on link at bounding box center [385, 121] width 17 height 13
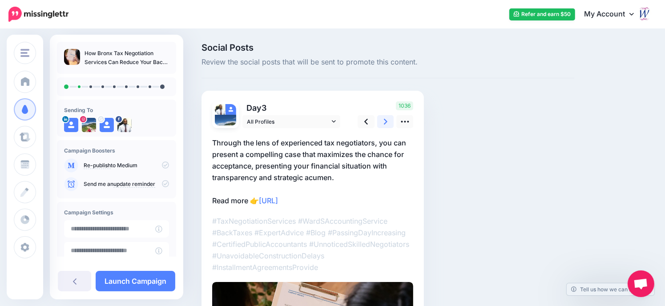
click at [388, 120] on link at bounding box center [385, 121] width 17 height 13
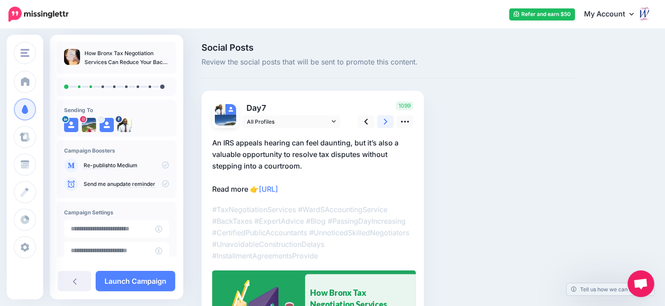
click at [388, 120] on link at bounding box center [385, 121] width 17 height 13
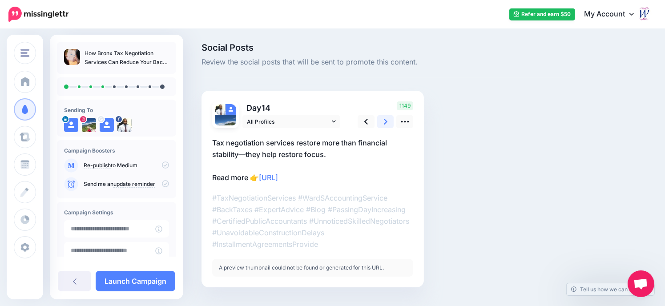
click at [388, 120] on link at bounding box center [385, 121] width 17 height 13
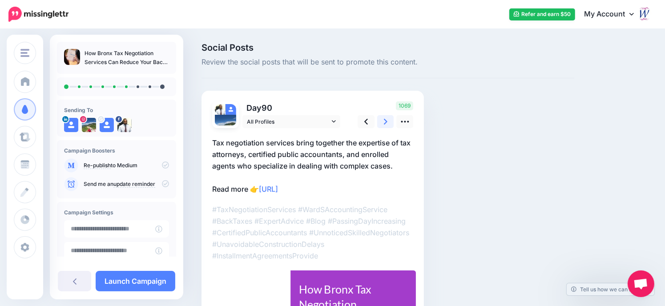
click at [388, 120] on link at bounding box center [385, 121] width 17 height 13
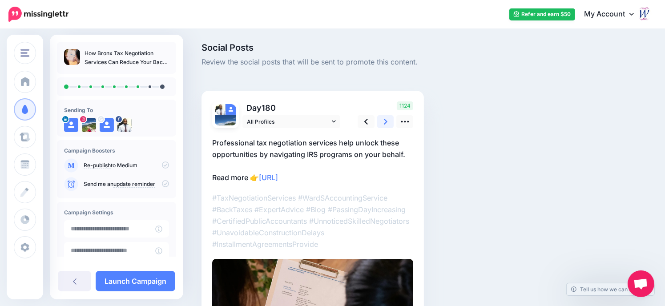
click at [388, 120] on link at bounding box center [385, 121] width 17 height 13
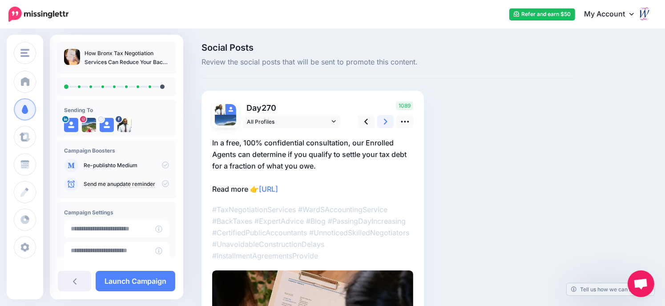
click at [388, 120] on link at bounding box center [385, 121] width 17 height 13
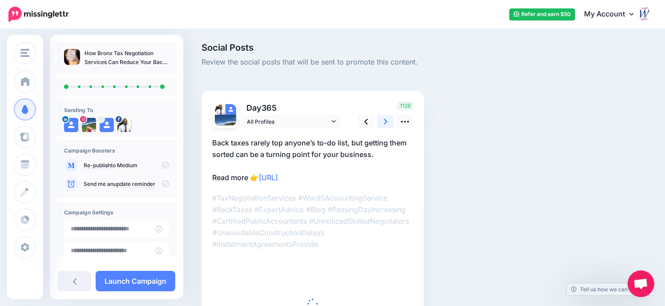
click at [388, 120] on link at bounding box center [385, 121] width 17 height 13
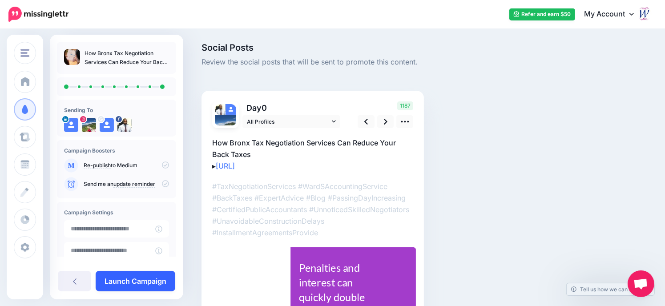
click at [138, 283] on link "Launch Campaign" at bounding box center [136, 281] width 80 height 20
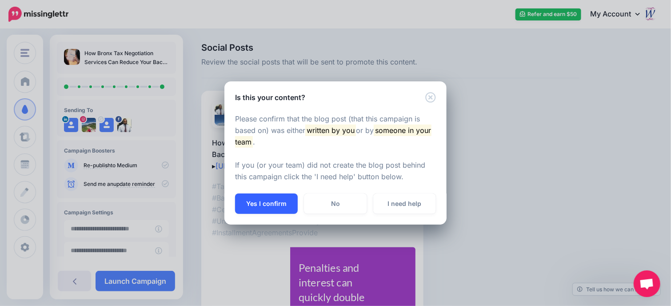
click at [272, 204] on button "Yes I confirm" at bounding box center [266, 203] width 63 height 20
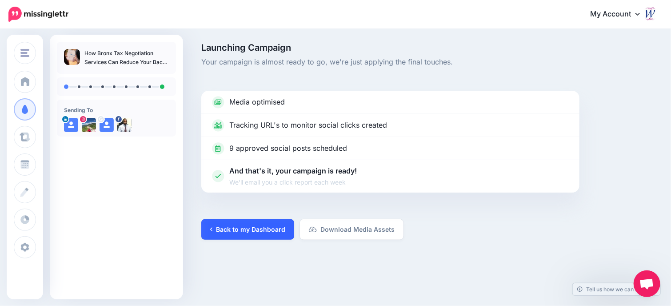
click at [246, 230] on link "Back to my Dashboard" at bounding box center [247, 229] width 93 height 20
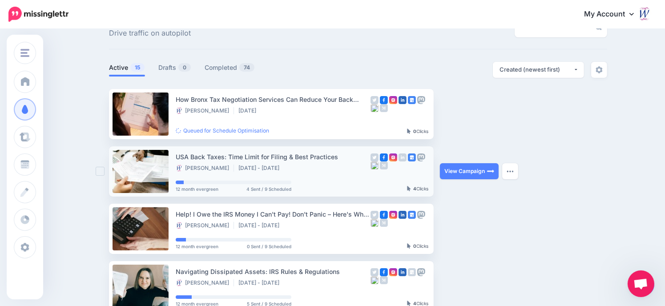
scroll to position [44, 0]
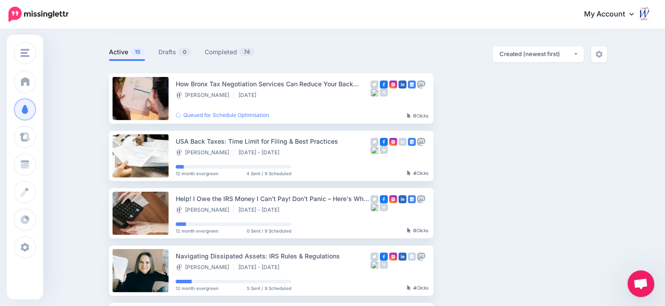
click at [641, 12] on link "My Account" at bounding box center [613, 15] width 76 height 22
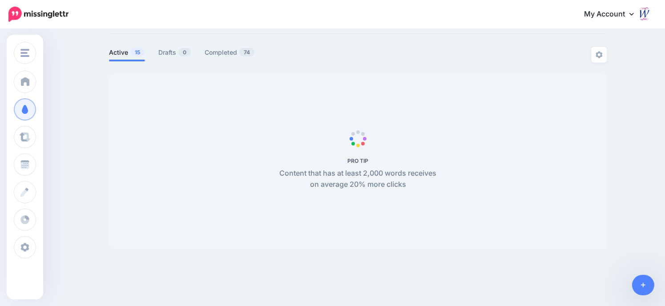
scroll to position [44, 0]
